Goal: Task Accomplishment & Management: Manage account settings

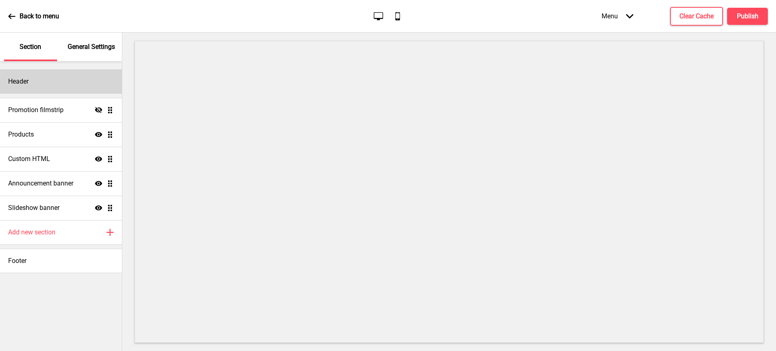
click at [51, 73] on div "Header" at bounding box center [61, 81] width 122 height 24
select select "Abril Fatface"
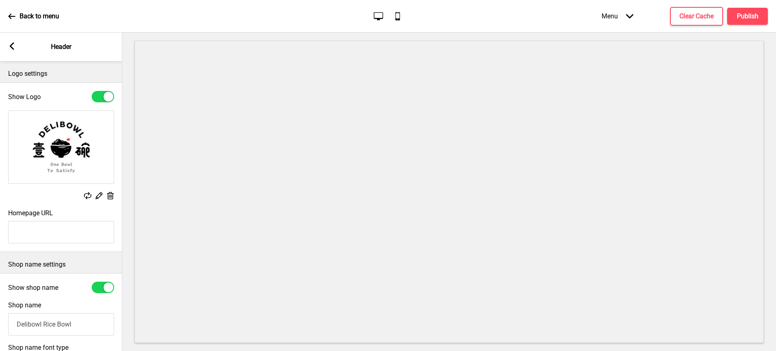
click at [11, 45] on icon at bounding box center [12, 45] width 4 height 7
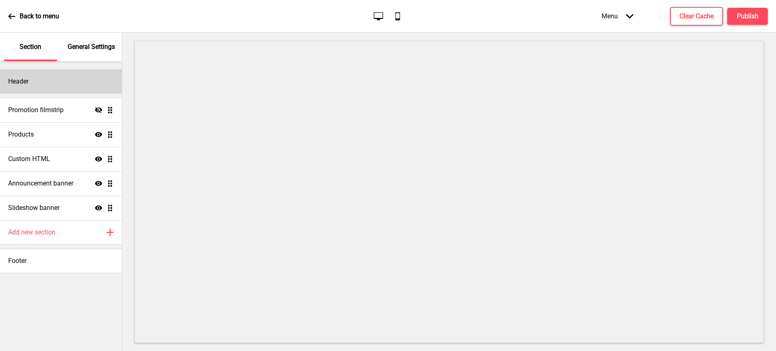
click at [62, 85] on div "Header" at bounding box center [61, 81] width 122 height 24
select select "Abril Fatface"
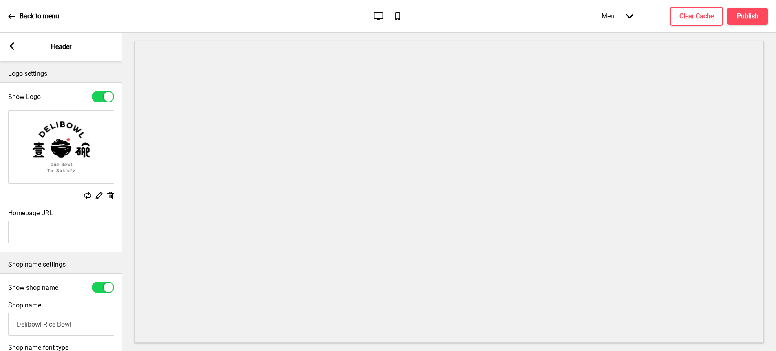
click at [11, 48] on icon at bounding box center [12, 45] width 4 height 7
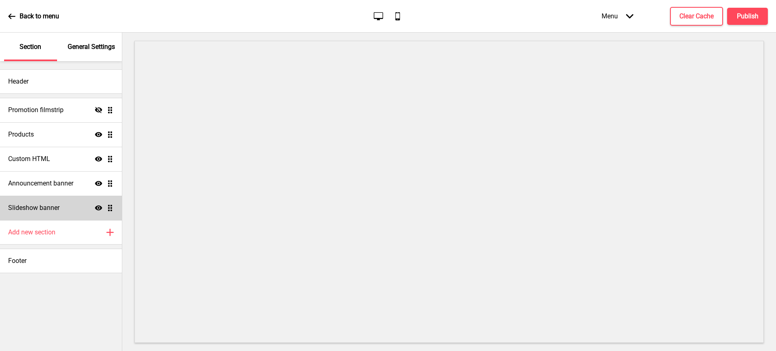
click at [51, 203] on div "Slideshow banner Show Drag" at bounding box center [61, 208] width 122 height 24
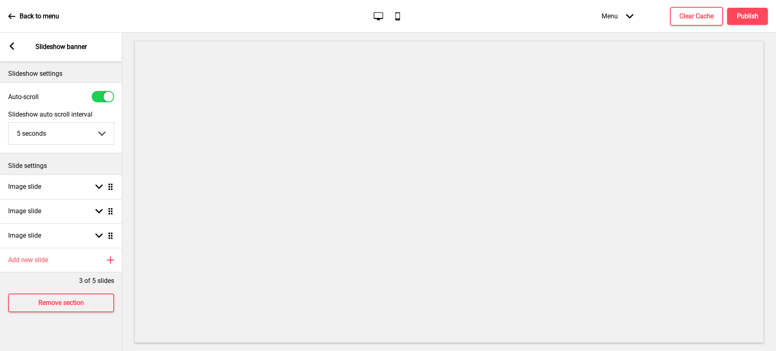
click at [51, 164] on p "Slide settings" at bounding box center [61, 165] width 106 height 9
click at [14, 49] on rect at bounding box center [11, 45] width 7 height 7
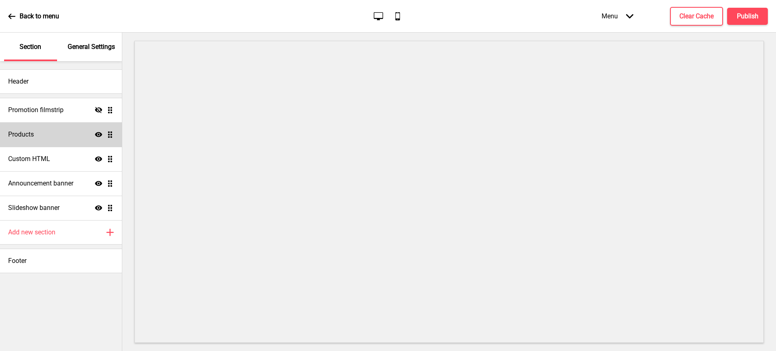
click at [34, 130] on h4 "Products" at bounding box center [21, 134] width 26 height 9
select select "list"
select select "side"
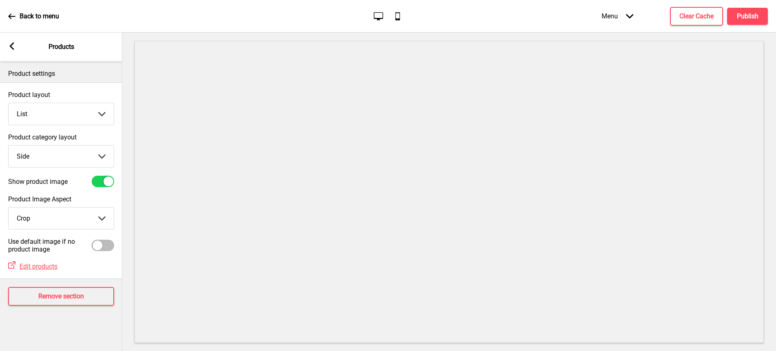
click at [12, 49] on rect at bounding box center [11, 45] width 7 height 7
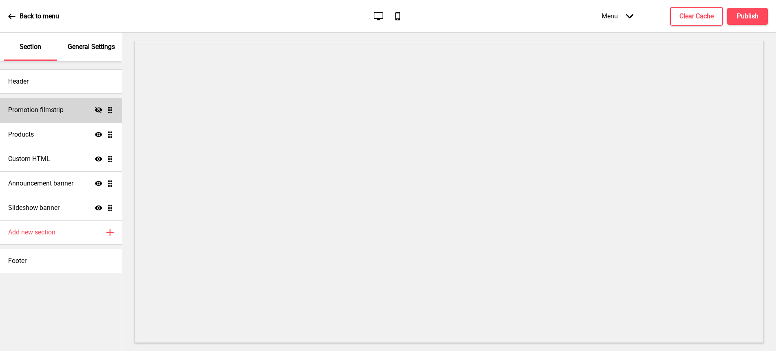
click at [47, 113] on h4 "Promotion filmstrip" at bounding box center [35, 110] width 55 height 9
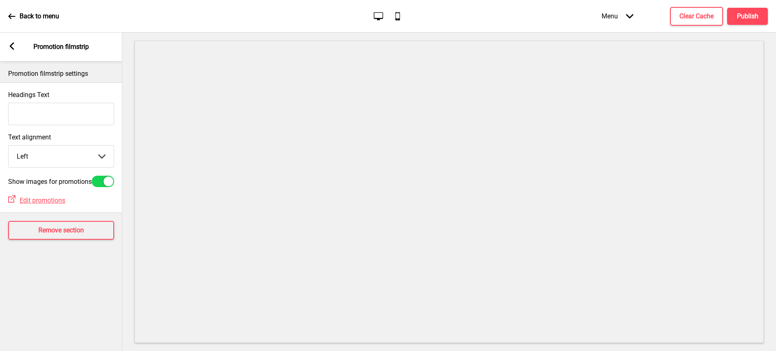
click at [14, 44] on rect at bounding box center [11, 45] width 7 height 7
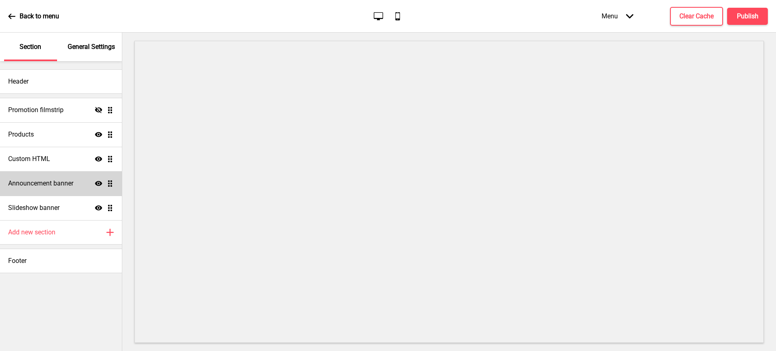
click at [35, 186] on h4 "Announcement banner" at bounding box center [40, 183] width 65 height 9
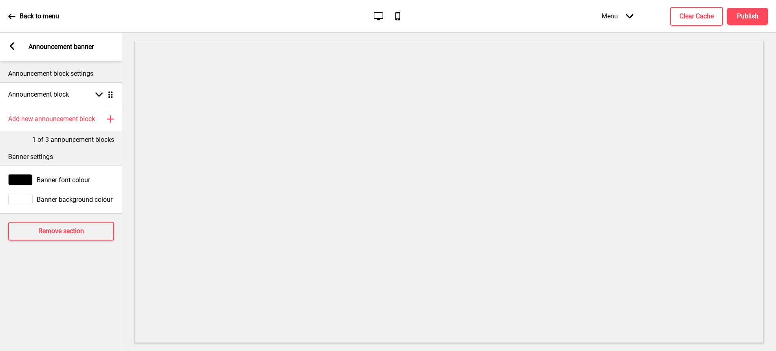
click at [11, 49] on rect at bounding box center [11, 45] width 7 height 7
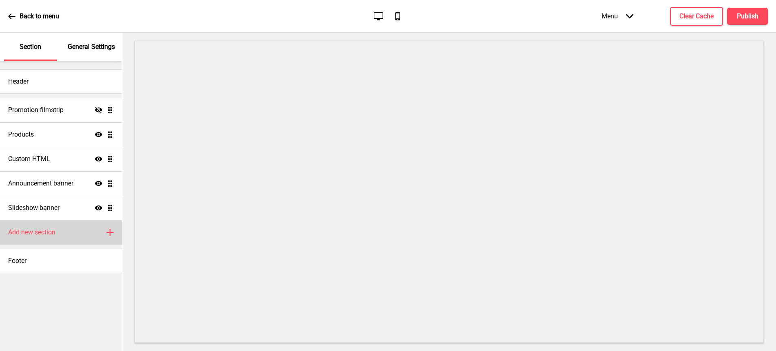
click at [35, 233] on h4 "Add new section" at bounding box center [31, 232] width 47 height 9
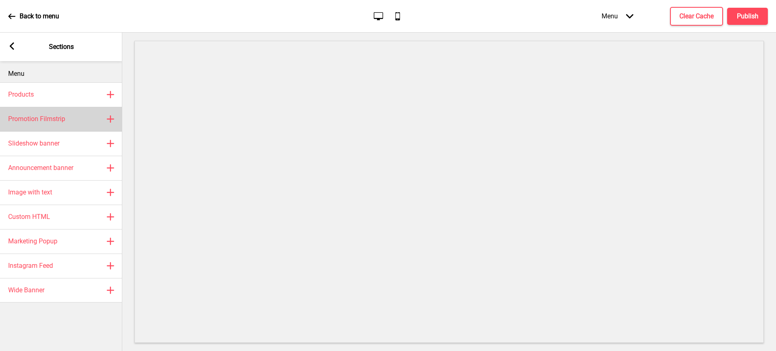
click at [51, 121] on h4 "Promotion Filmstrip" at bounding box center [36, 119] width 57 height 9
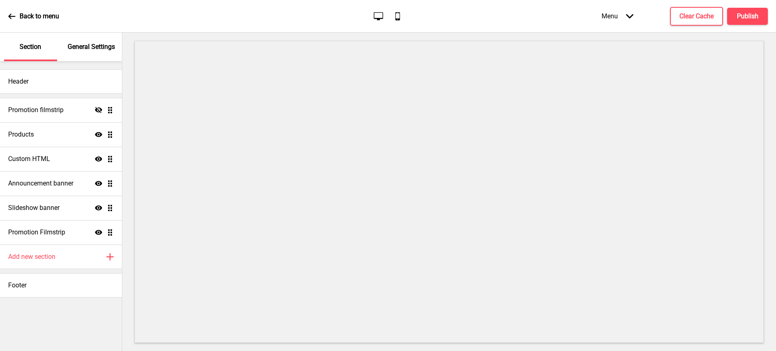
select select "center"
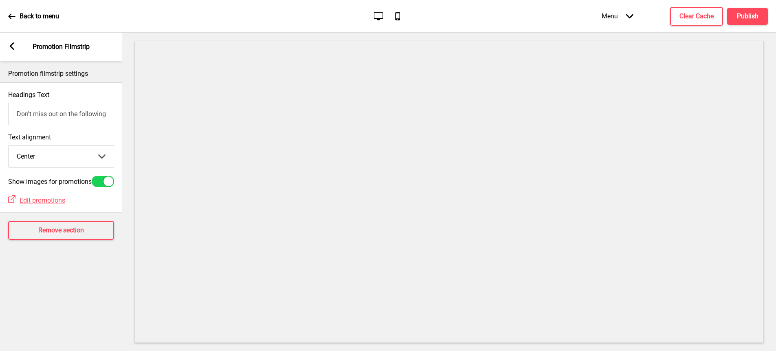
click at [10, 48] on rect at bounding box center [11, 45] width 7 height 7
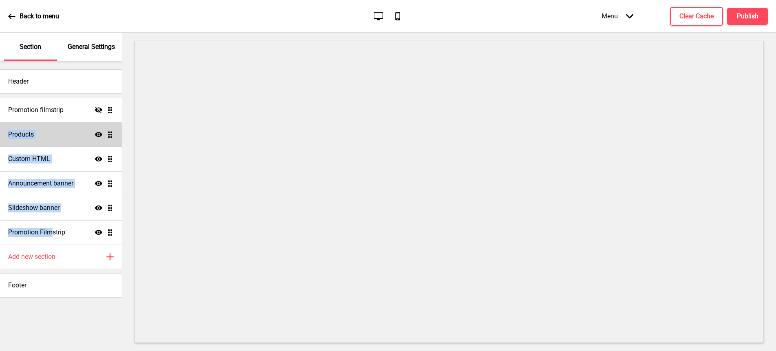
drag, startPoint x: 52, startPoint y: 232, endPoint x: 62, endPoint y: 129, distance: 103.7
click at [62, 129] on ul "Promotion filmstrip Hide Drag Products Show Drag Custom HTML Show Drag Announce…" at bounding box center [61, 171] width 122 height 147
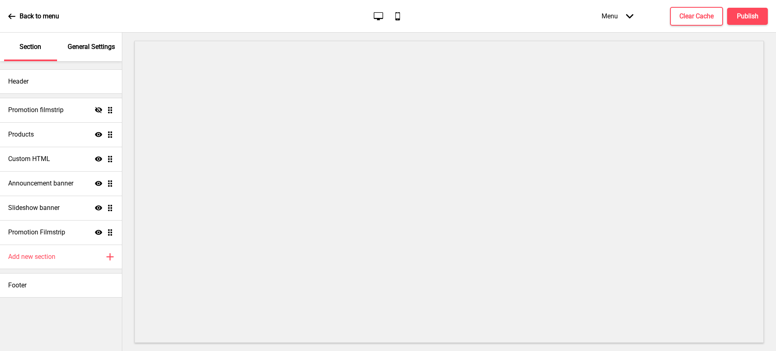
click at [67, 315] on div "Header Promotion filmstrip Hide Drag Products Show Drag Custom HTML Show Drag A…" at bounding box center [61, 206] width 122 height 290
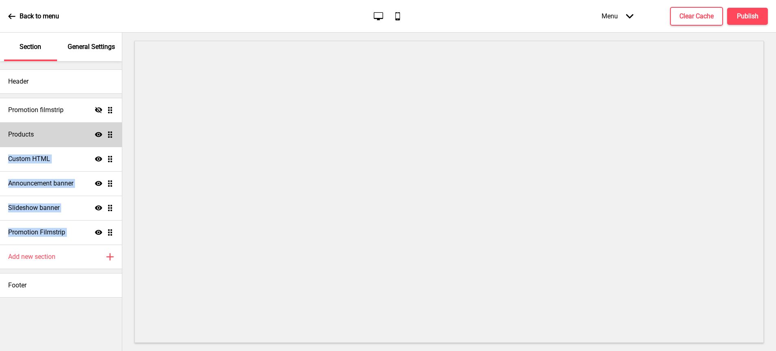
drag, startPoint x: 111, startPoint y: 236, endPoint x: 110, endPoint y: 139, distance: 97.5
click at [110, 139] on ul "Promotion filmstrip Hide Drag Products Show Drag Custom HTML Show Drag Announce…" at bounding box center [61, 171] width 122 height 147
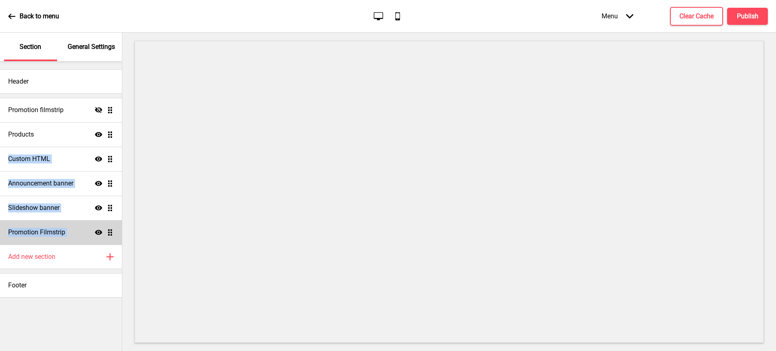
click at [96, 228] on div "Promotion Filmstrip Show Drag" at bounding box center [61, 232] width 122 height 24
select select "center"
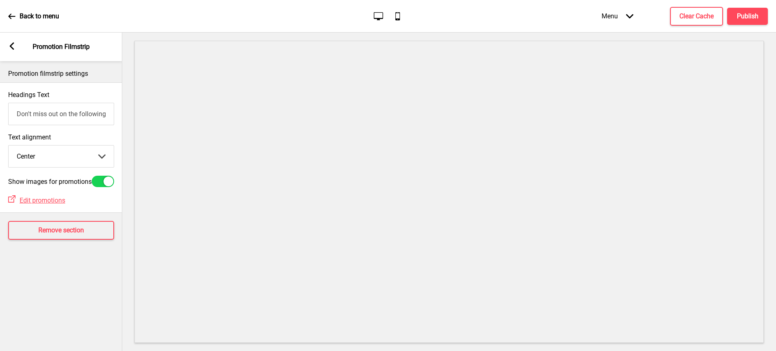
click at [11, 46] on rect at bounding box center [11, 45] width 7 height 7
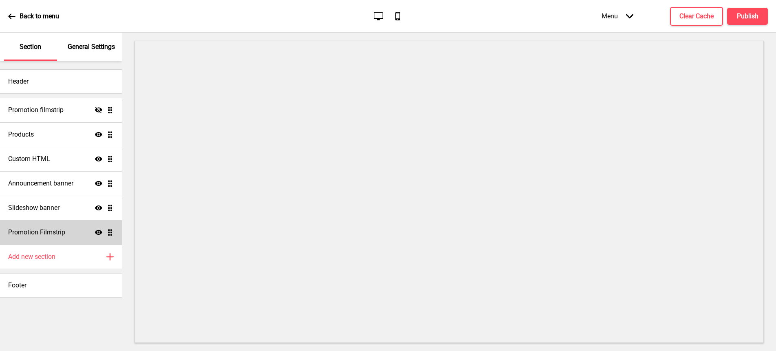
click at [99, 237] on div "Promotion Filmstrip Show Drag" at bounding box center [61, 232] width 122 height 24
select select "center"
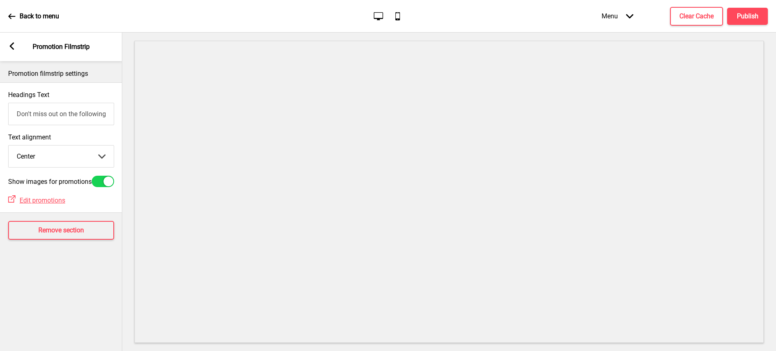
click at [13, 49] on icon at bounding box center [12, 45] width 4 height 7
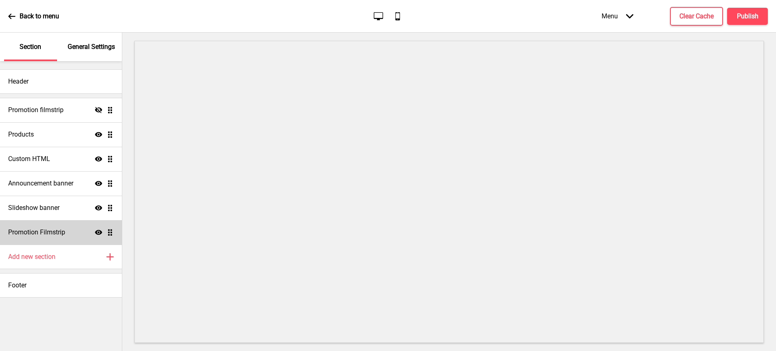
click at [95, 230] on icon "Show" at bounding box center [98, 232] width 7 height 7
click at [98, 233] on icon at bounding box center [98, 232] width 7 height 6
click at [615, 19] on div "Menu Arrow down" at bounding box center [618, 16] width 48 height 24
click at [97, 230] on icon at bounding box center [98, 232] width 7 height 5
click at [72, 234] on div "Promotion Filmstrip Hide Drag" at bounding box center [61, 232] width 122 height 24
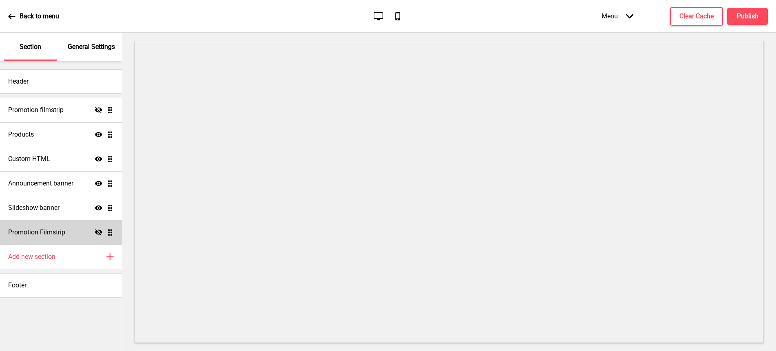
select select "center"
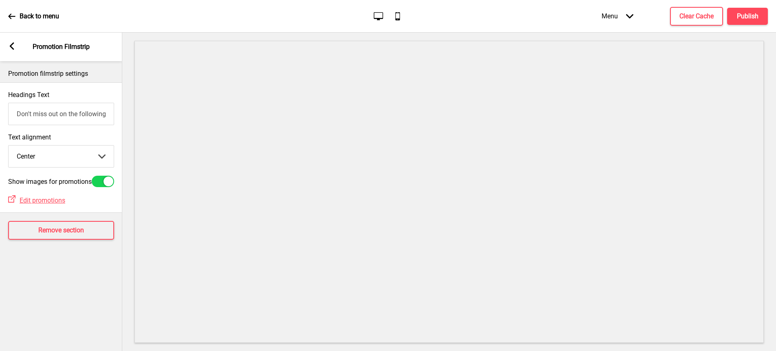
click at [102, 181] on div at bounding box center [103, 181] width 22 height 11
checkbox input "false"
click at [52, 235] on h4 "Remove section" at bounding box center [61, 230] width 46 height 9
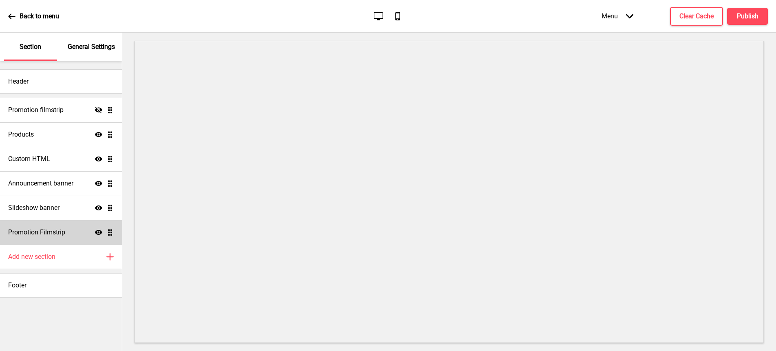
click at [32, 230] on h4 "Promotion Filmstrip" at bounding box center [36, 232] width 57 height 9
select select "center"
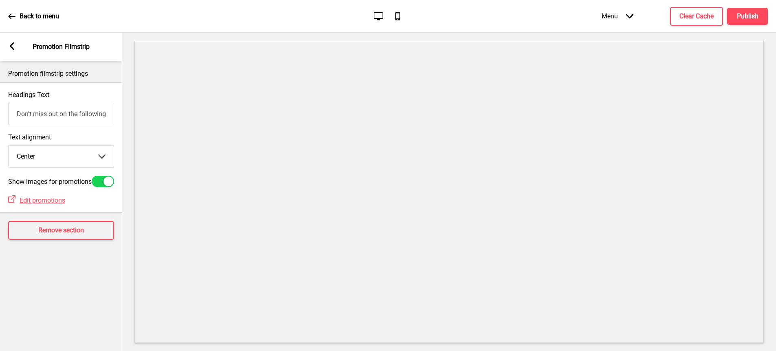
click at [11, 46] on icon at bounding box center [12, 45] width 4 height 7
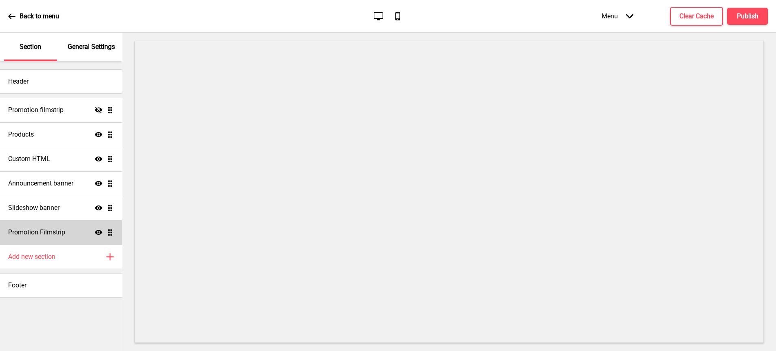
click at [33, 236] on h4 "Promotion Filmstrip" at bounding box center [36, 232] width 57 height 9
select select "center"
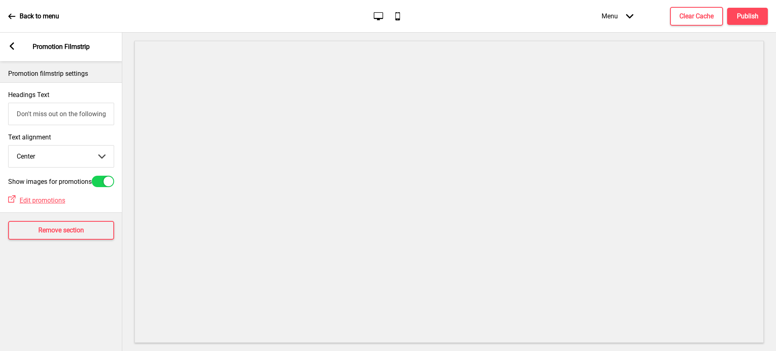
click at [93, 157] on select "Left Center Right" at bounding box center [61, 157] width 105 height 22
click at [14, 46] on rect at bounding box center [11, 45] width 7 height 7
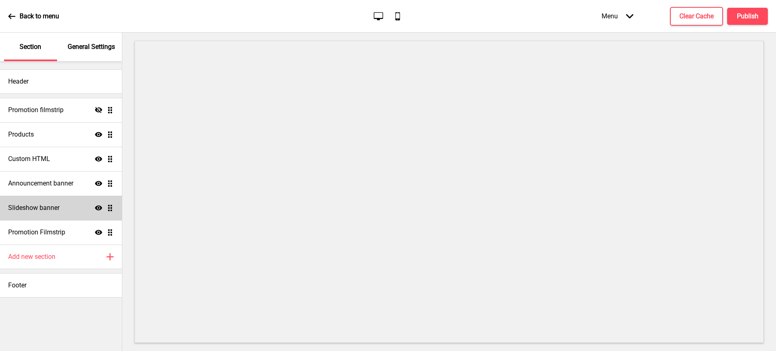
click at [28, 204] on h4 "Slideshow banner" at bounding box center [33, 207] width 51 height 9
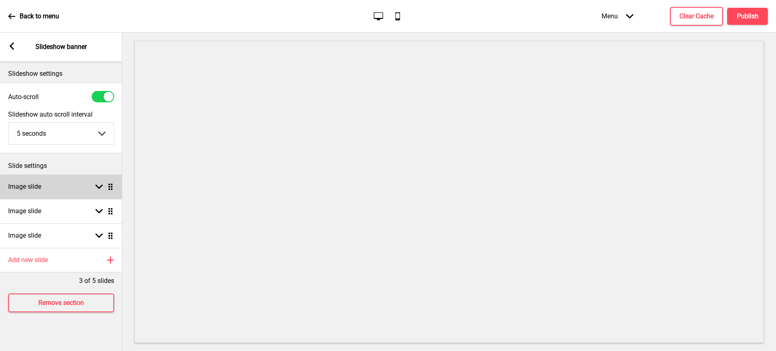
click at [84, 185] on div "Image slide Arrow down Drag" at bounding box center [61, 187] width 122 height 24
select select "right"
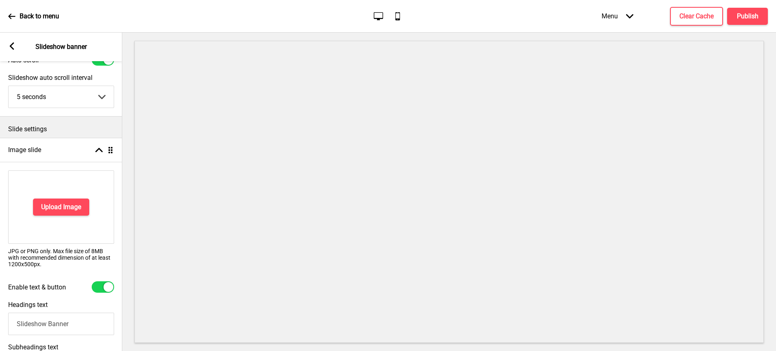
scroll to position [54, 0]
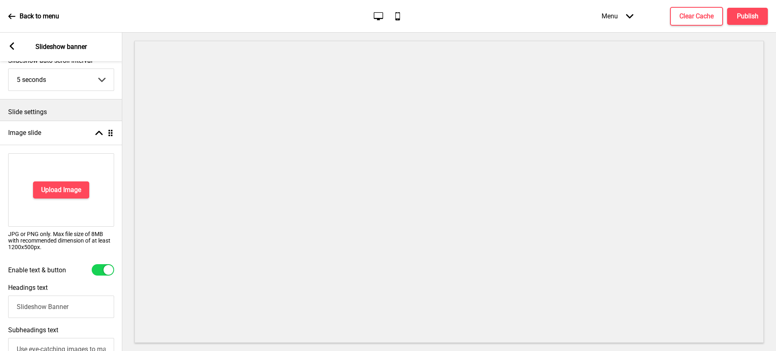
click at [12, 49] on icon at bounding box center [12, 45] width 4 height 7
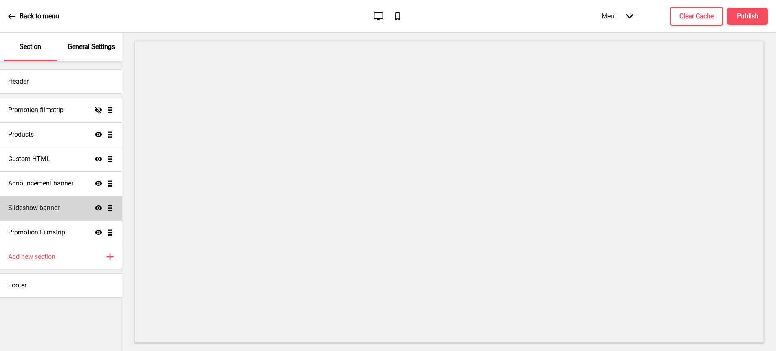
click at [60, 208] on div "Slideshow banner Show Drag" at bounding box center [61, 208] width 122 height 24
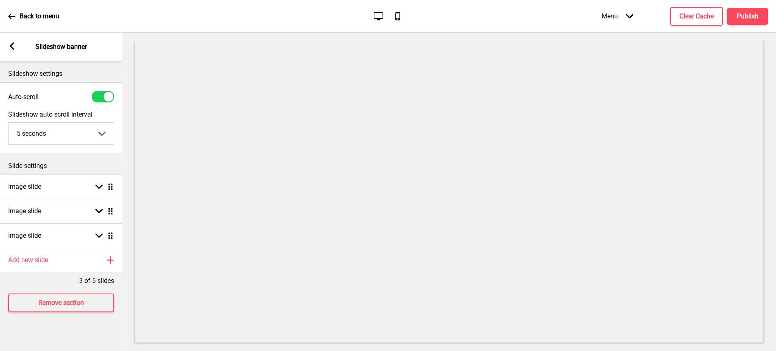
click at [11, 47] on icon at bounding box center [12, 45] width 4 height 7
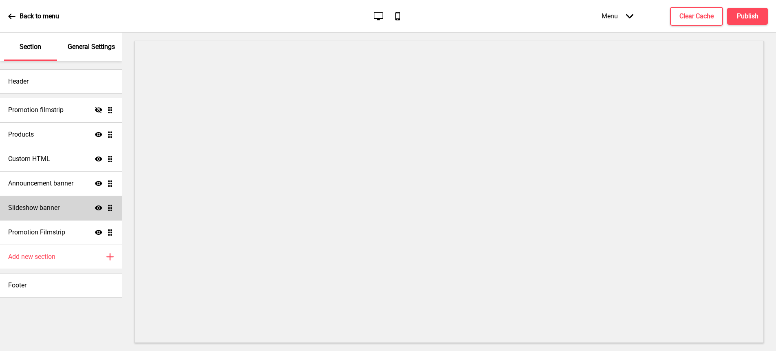
click at [112, 210] on div "Slideshow banner Show Drag" at bounding box center [61, 208] width 122 height 24
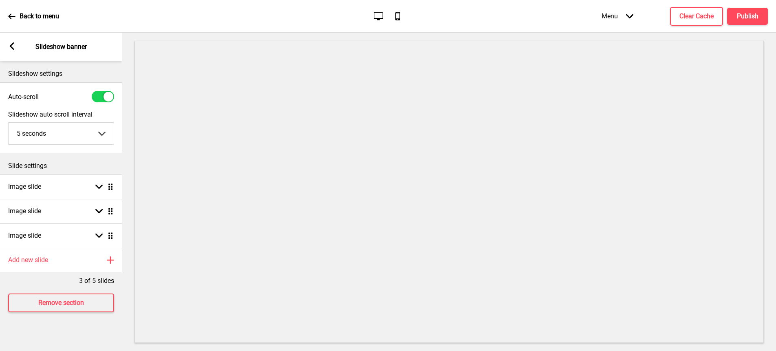
click at [13, 44] on icon at bounding box center [12, 45] width 4 height 7
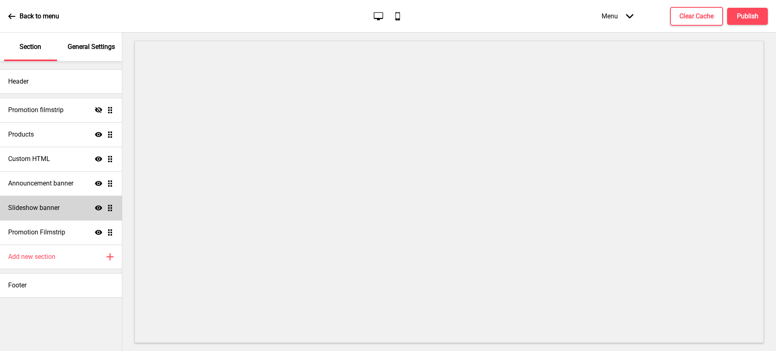
drag, startPoint x: 108, startPoint y: 212, endPoint x: 112, endPoint y: 209, distance: 5.2
click at [112, 209] on div "Slideshow banner Show Drag" at bounding box center [61, 208] width 122 height 24
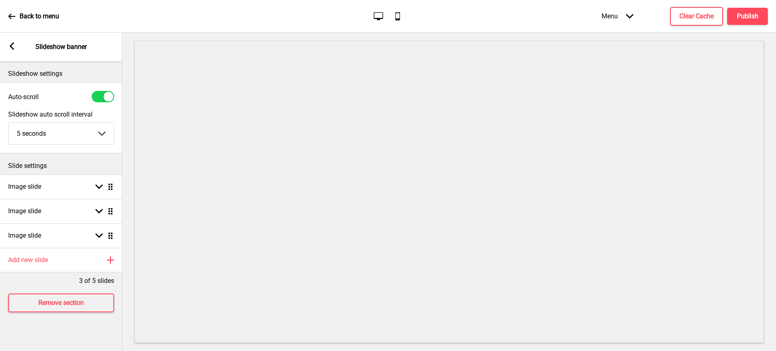
click at [11, 46] on icon at bounding box center [12, 45] width 4 height 7
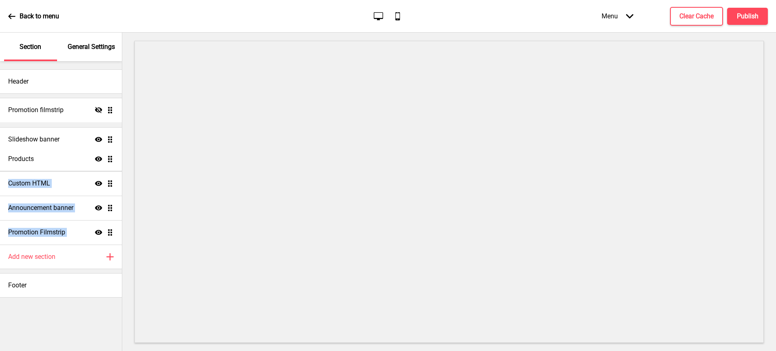
drag, startPoint x: 111, startPoint y: 210, endPoint x: 109, endPoint y: 142, distance: 67.3
click at [103, 141] on ul "Promotion filmstrip Hide Drag Products Show Drag Custom HTML Show Drag Announce…" at bounding box center [61, 171] width 122 height 147
